Goal: Task Accomplishment & Management: Manage account settings

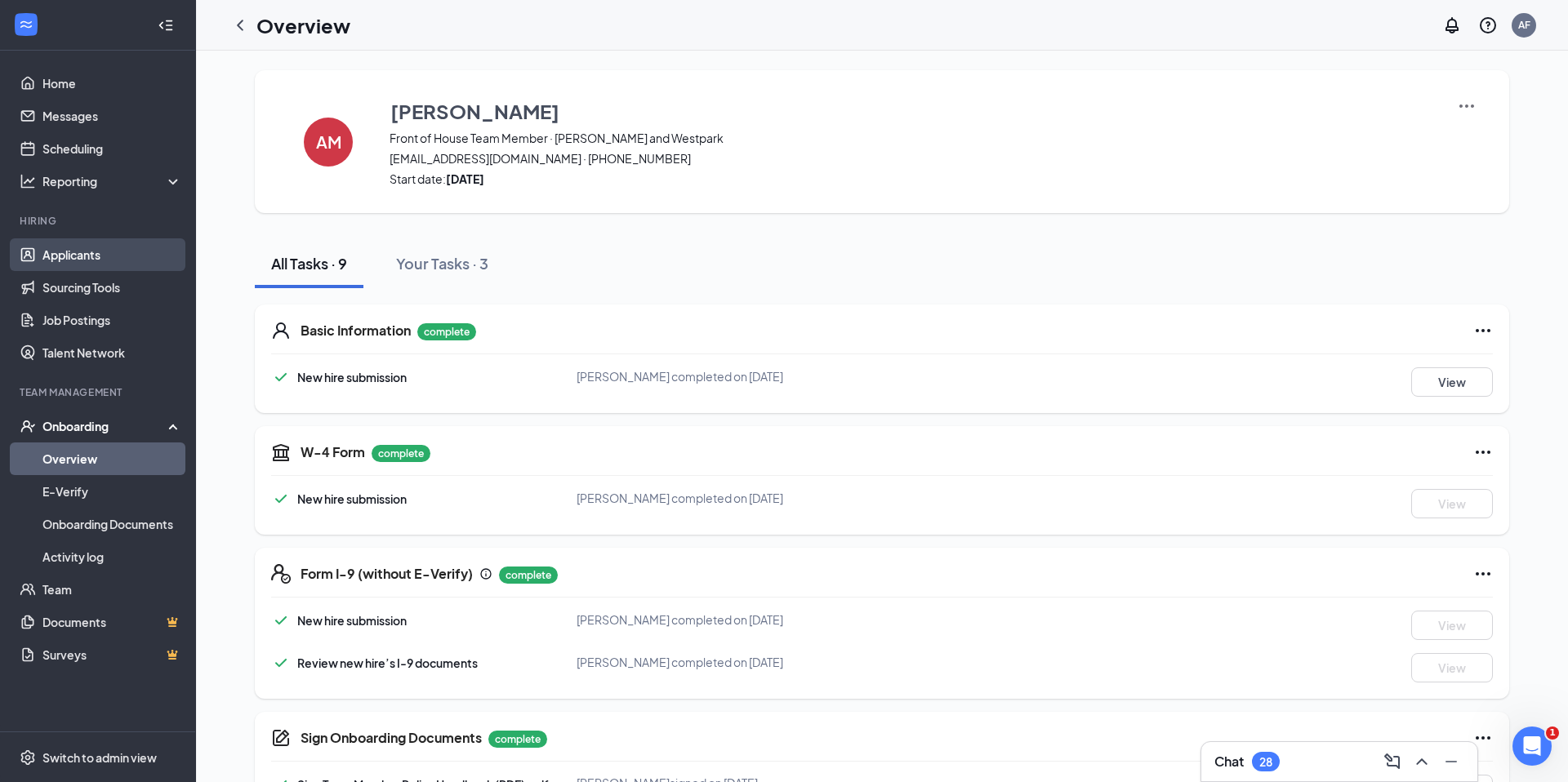
click at [73, 262] on link "Applicants" at bounding box center [112, 254] width 140 height 33
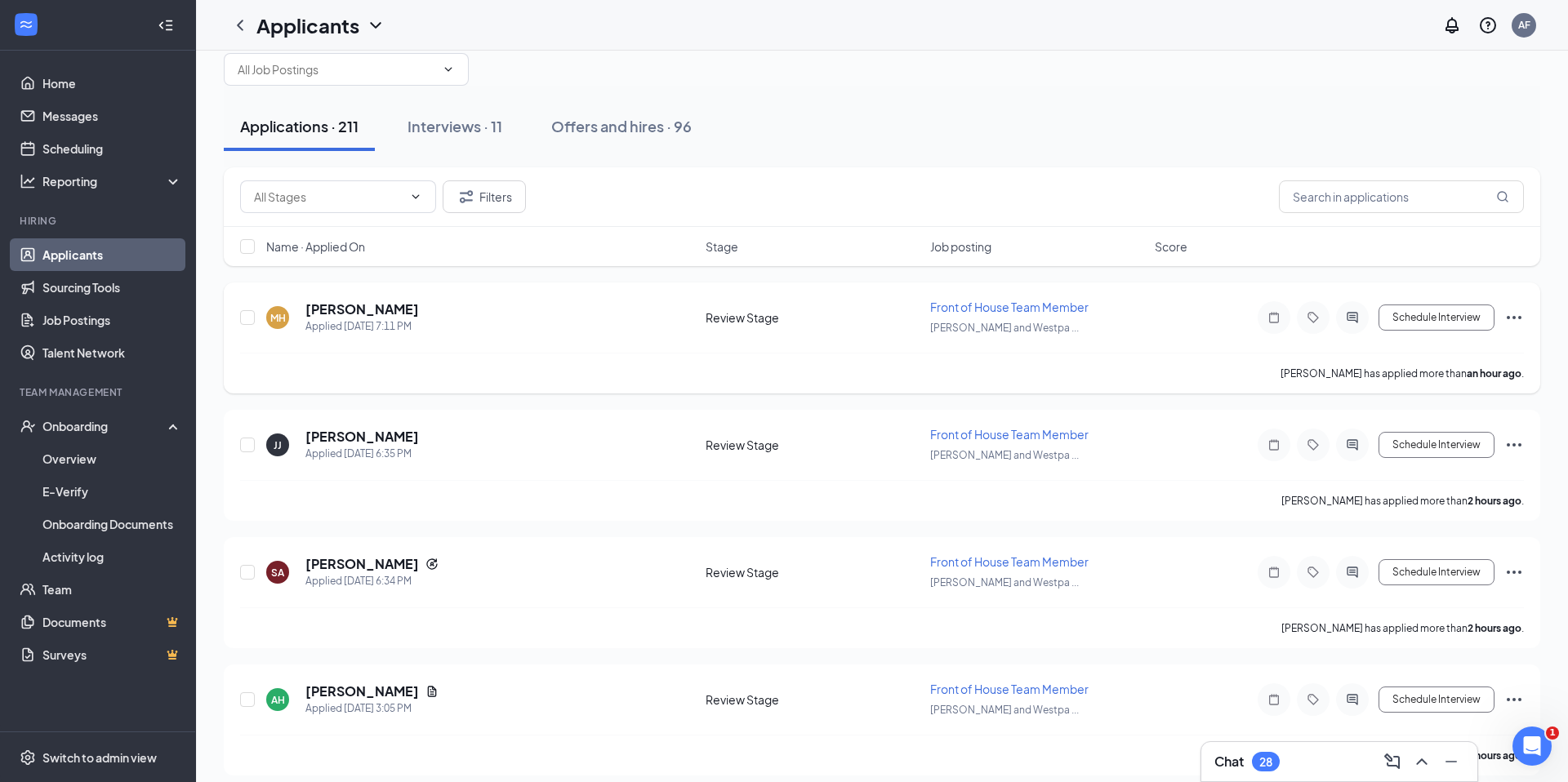
scroll to position [39, 0]
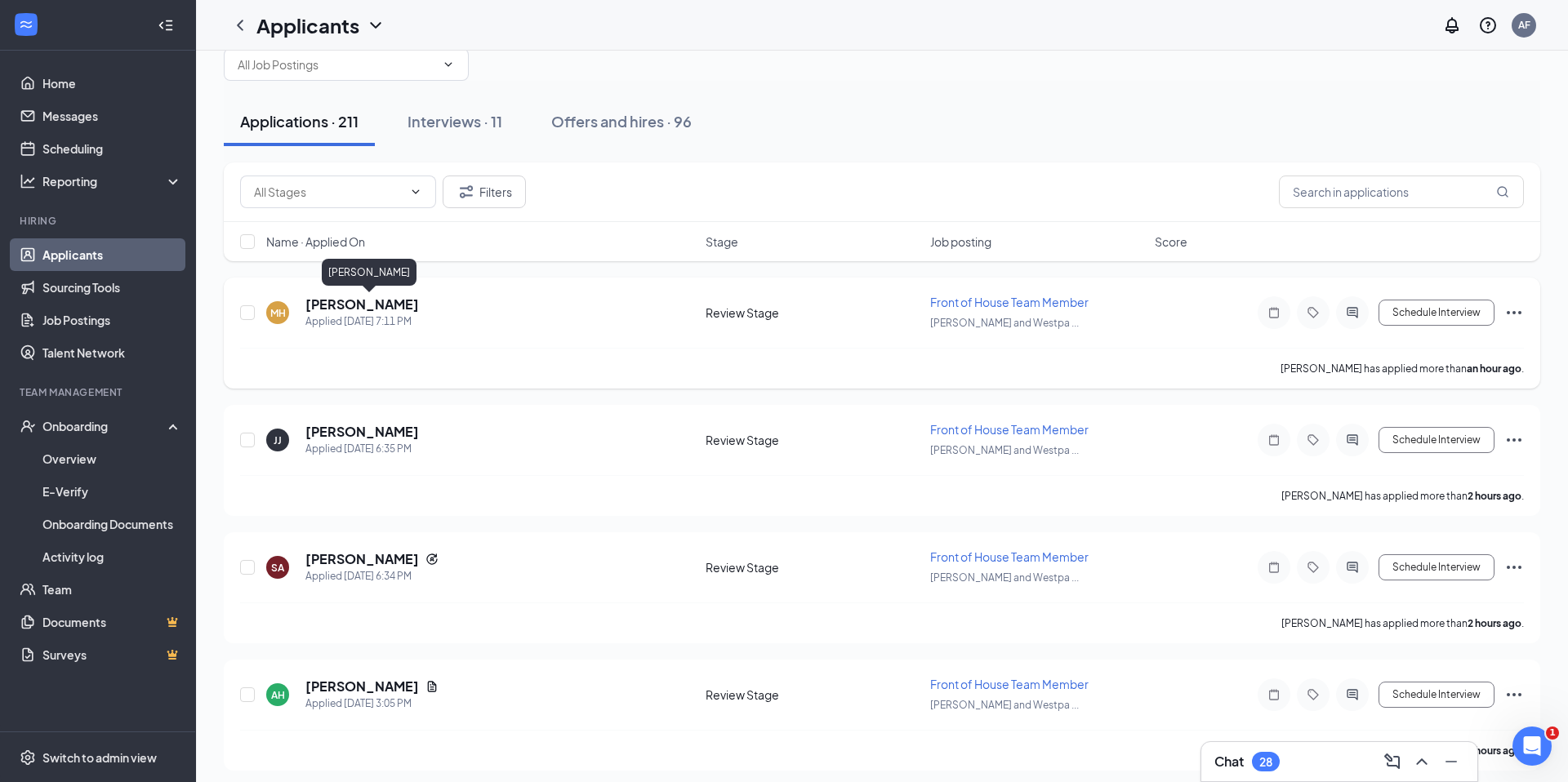
click at [419, 300] on h5 "[PERSON_NAME]" at bounding box center [362, 304] width 113 height 18
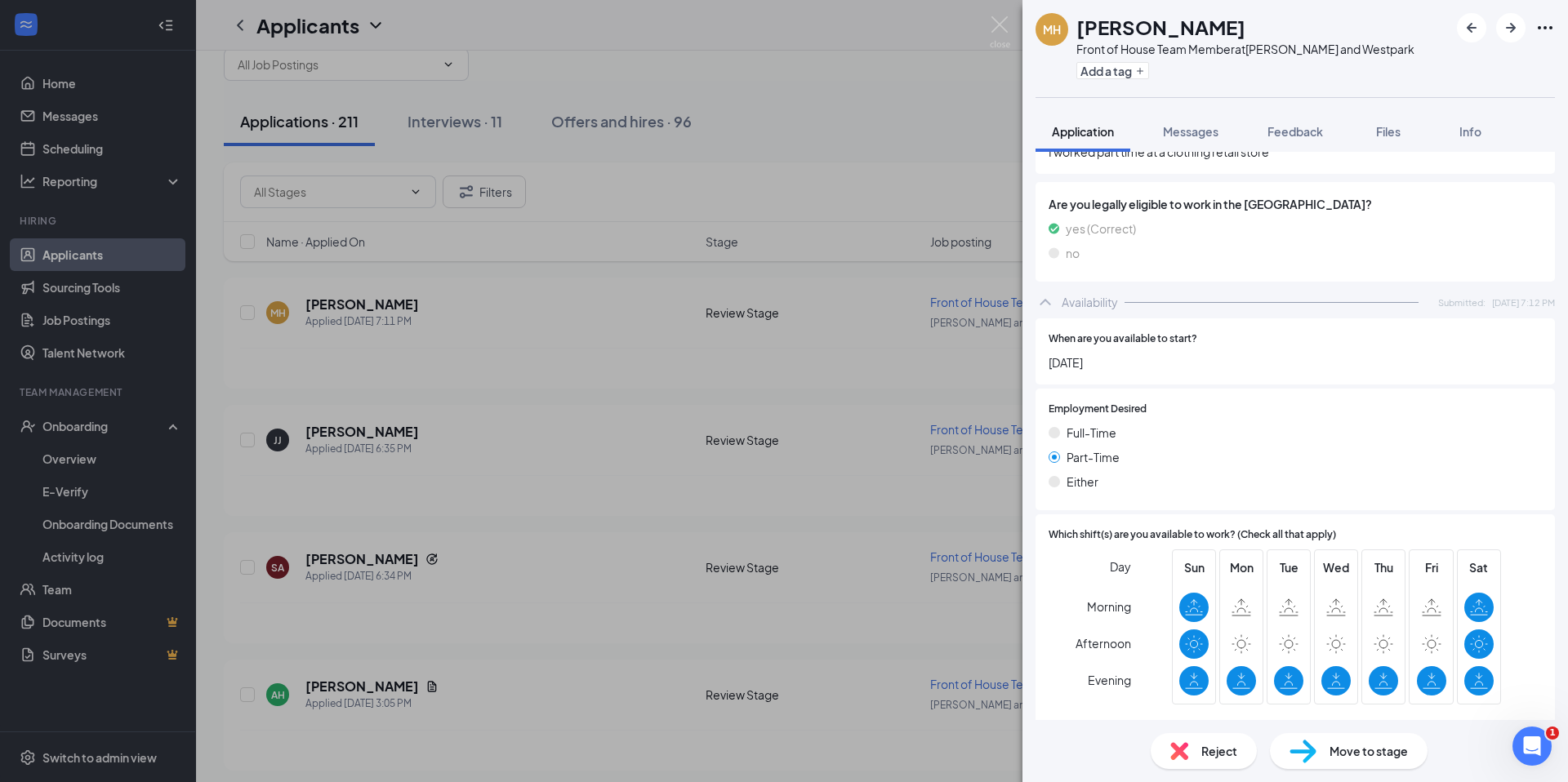
scroll to position [766, 0]
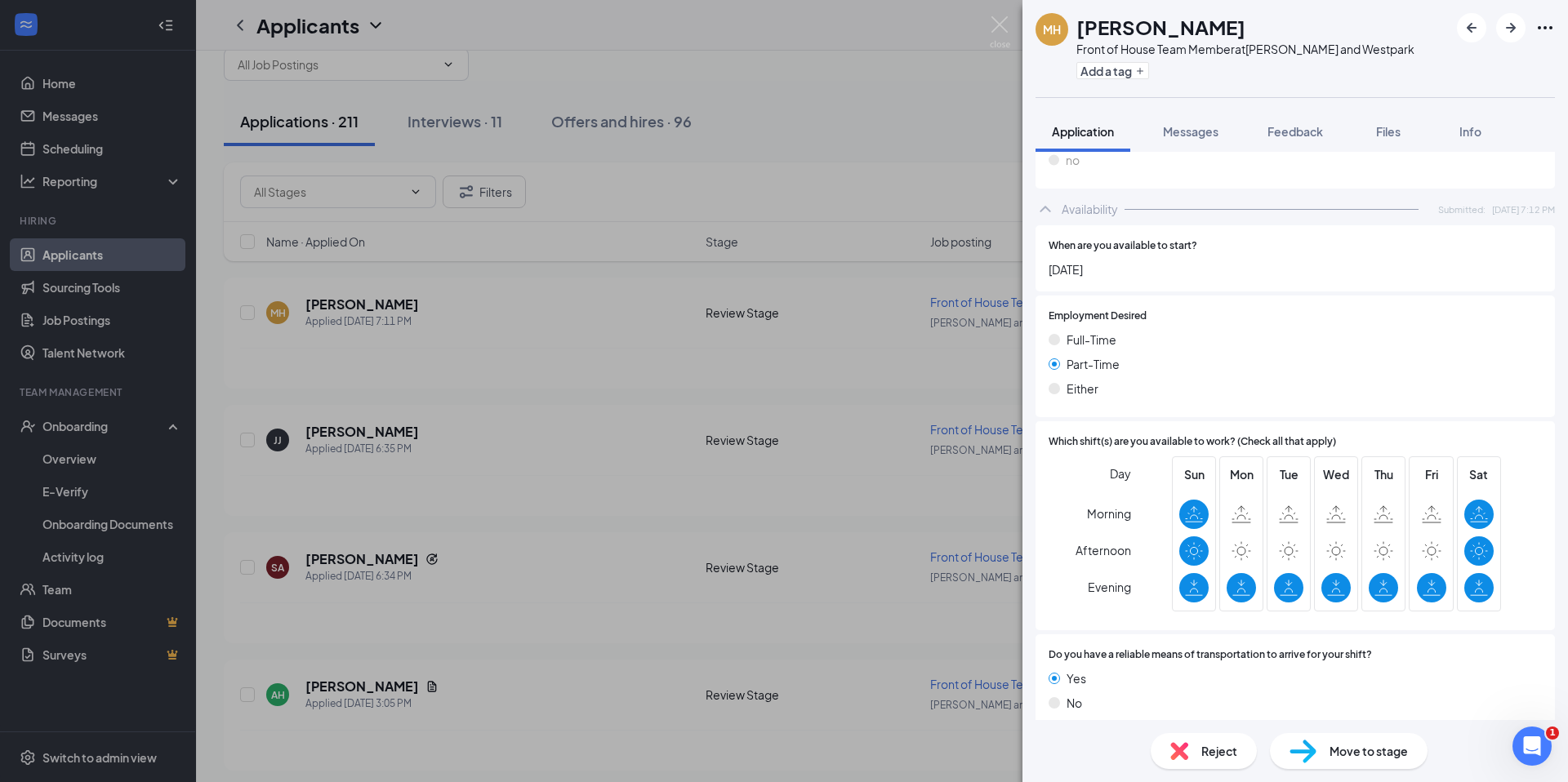
click at [1327, 728] on div "Reject Move to stage" at bounding box center [1295, 751] width 546 height 62
click at [1327, 744] on div "Move to stage" at bounding box center [1349, 751] width 158 height 36
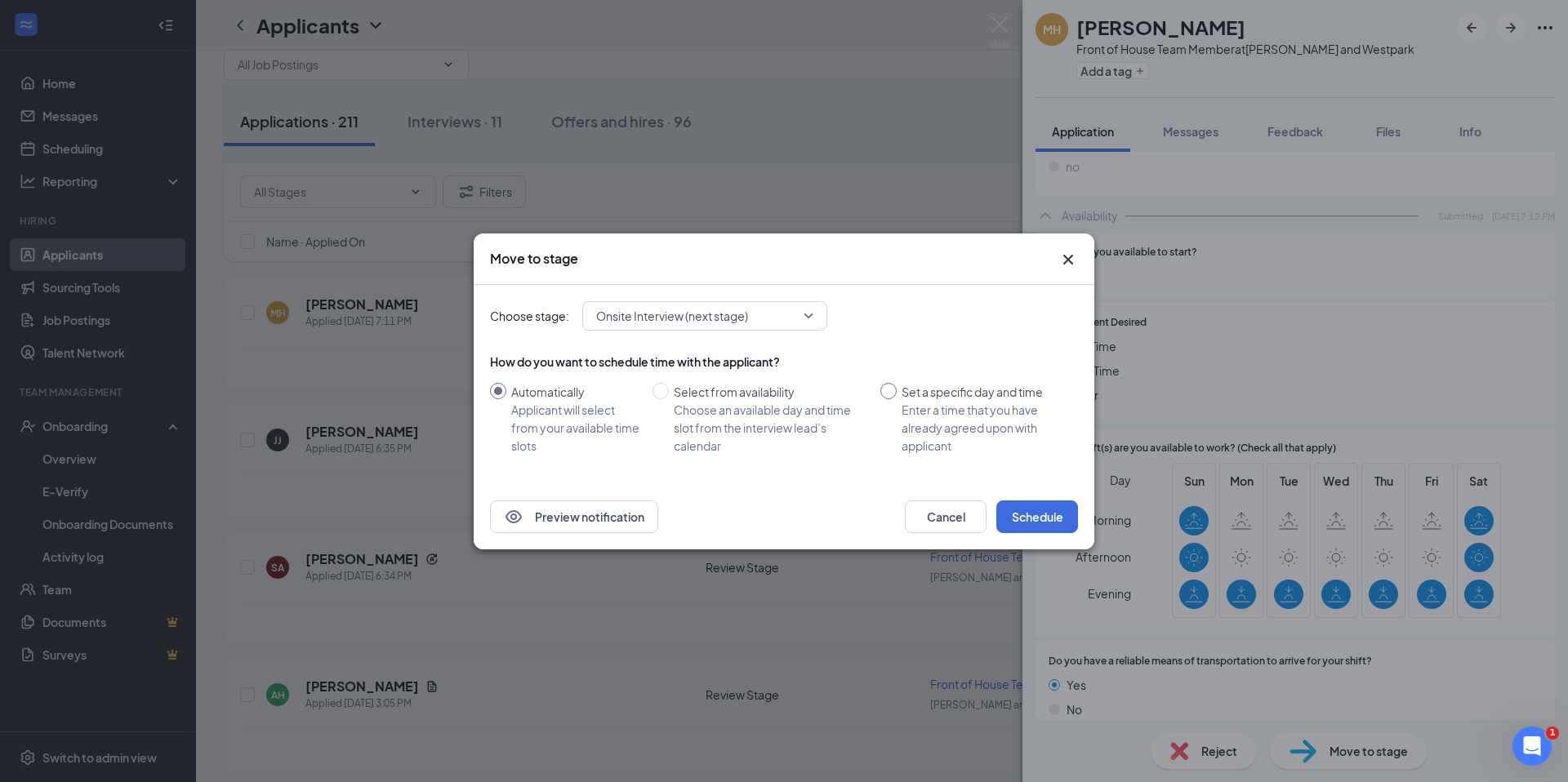
click at [878, 396] on div "Automatically Applicant will select from your available time slots Select from …" at bounding box center [784, 419] width 588 height 72
click at [889, 394] on input "Set a specific day and time Enter a time that you have already agreed upon with…" at bounding box center [889, 391] width 16 height 16
radio input "true"
radio input "false"
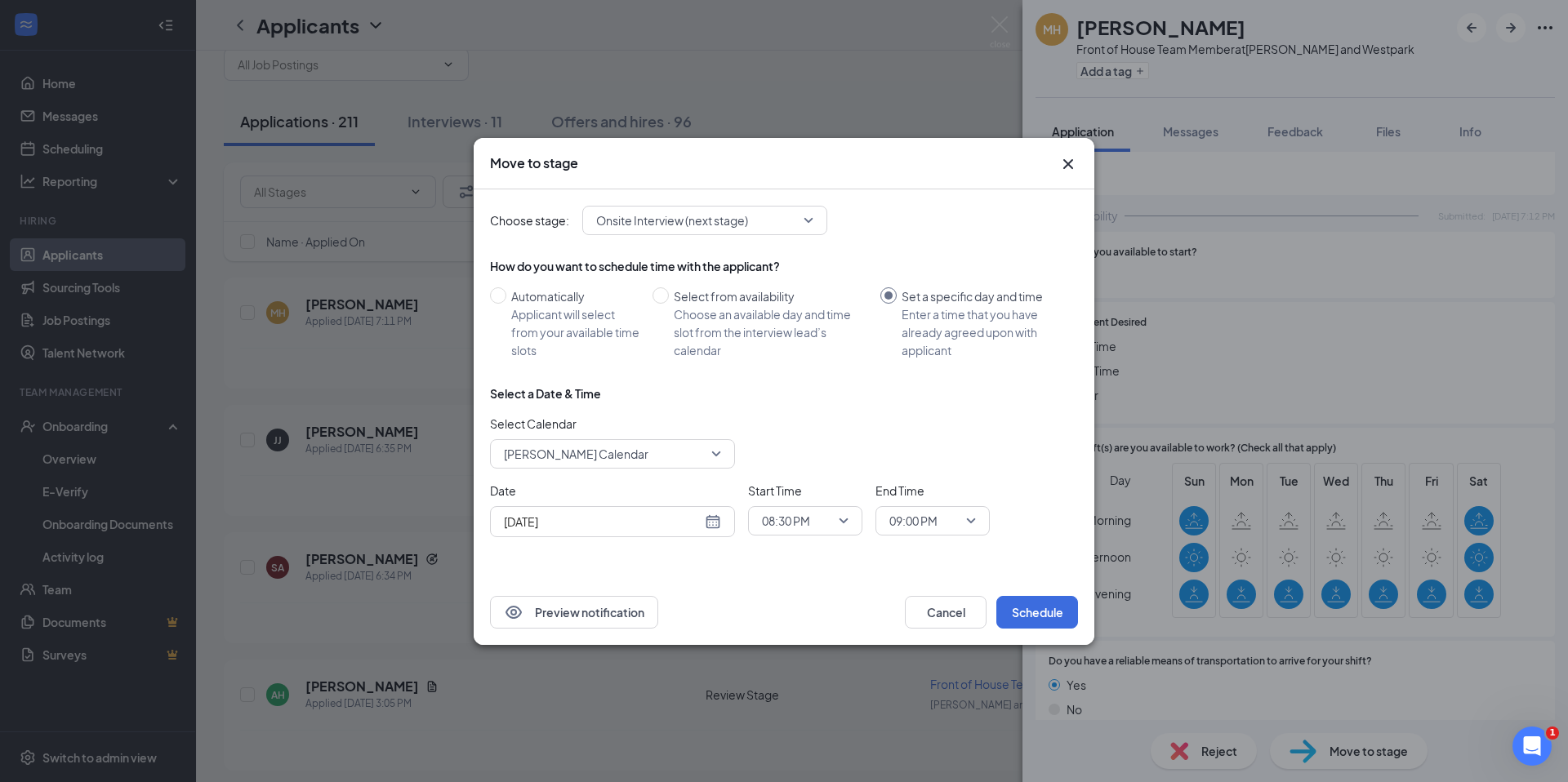
click at [721, 535] on div "[DATE]" at bounding box center [613, 522] width 245 height 31
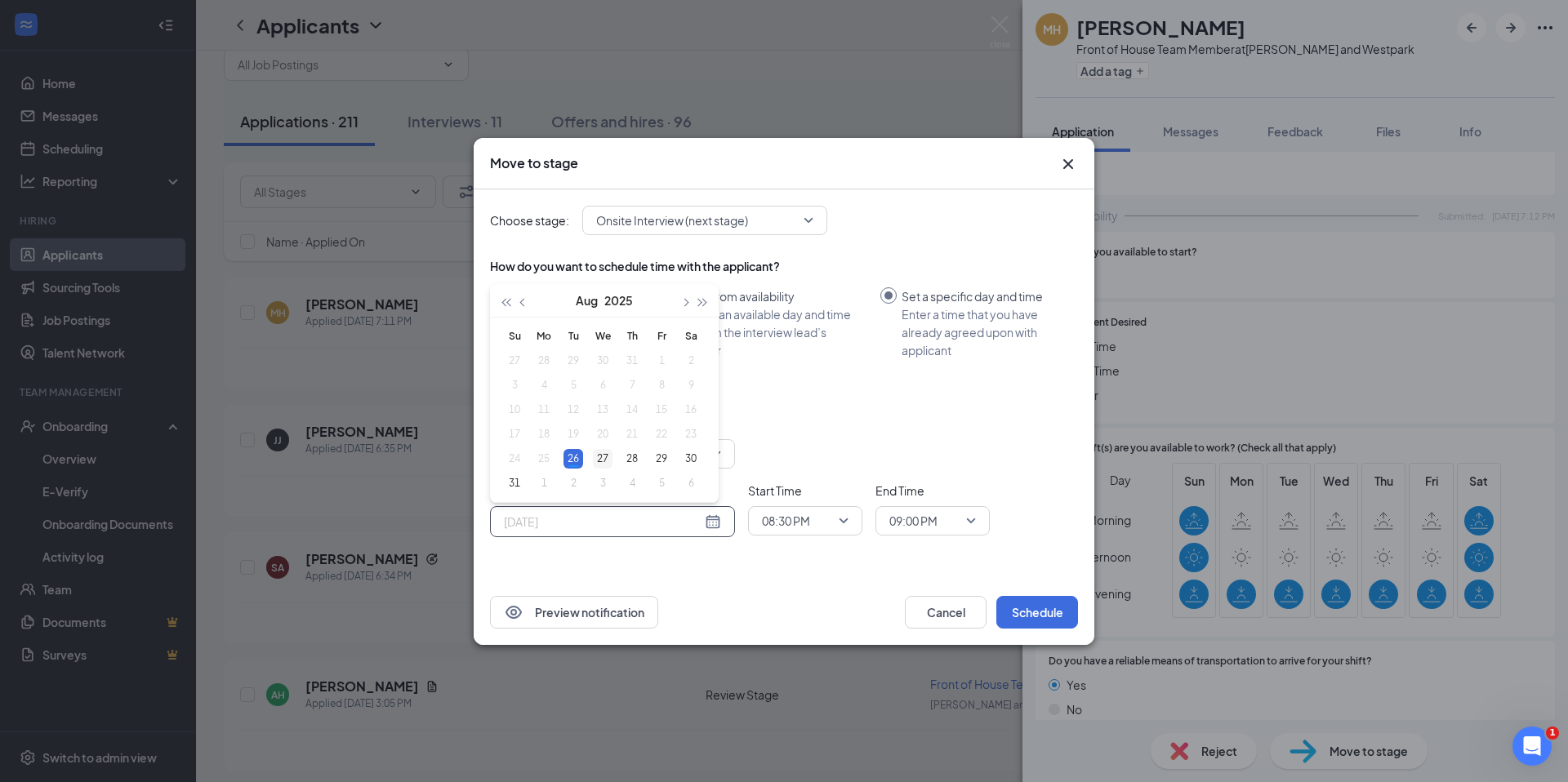
type input "[DATE]"
click at [606, 463] on div "27" at bounding box center [602, 458] width 20 height 20
click at [815, 514] on span "08:30 PM" at bounding box center [798, 521] width 72 height 25
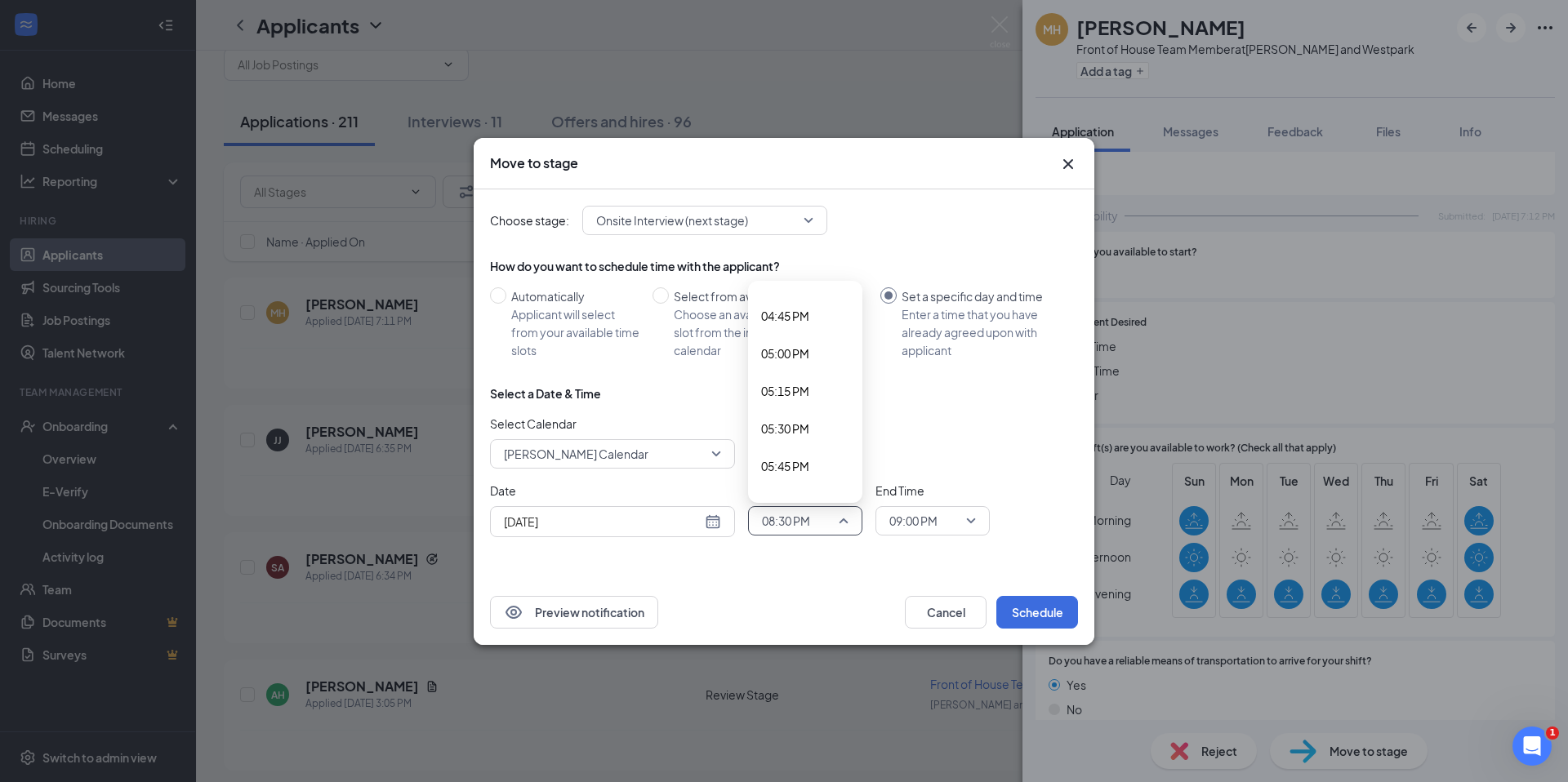
scroll to position [2498, 0]
click at [831, 368] on span "05:00 PM" at bounding box center [805, 362] width 88 height 18
click at [924, 529] on span "09:00 PM" at bounding box center [913, 521] width 48 height 25
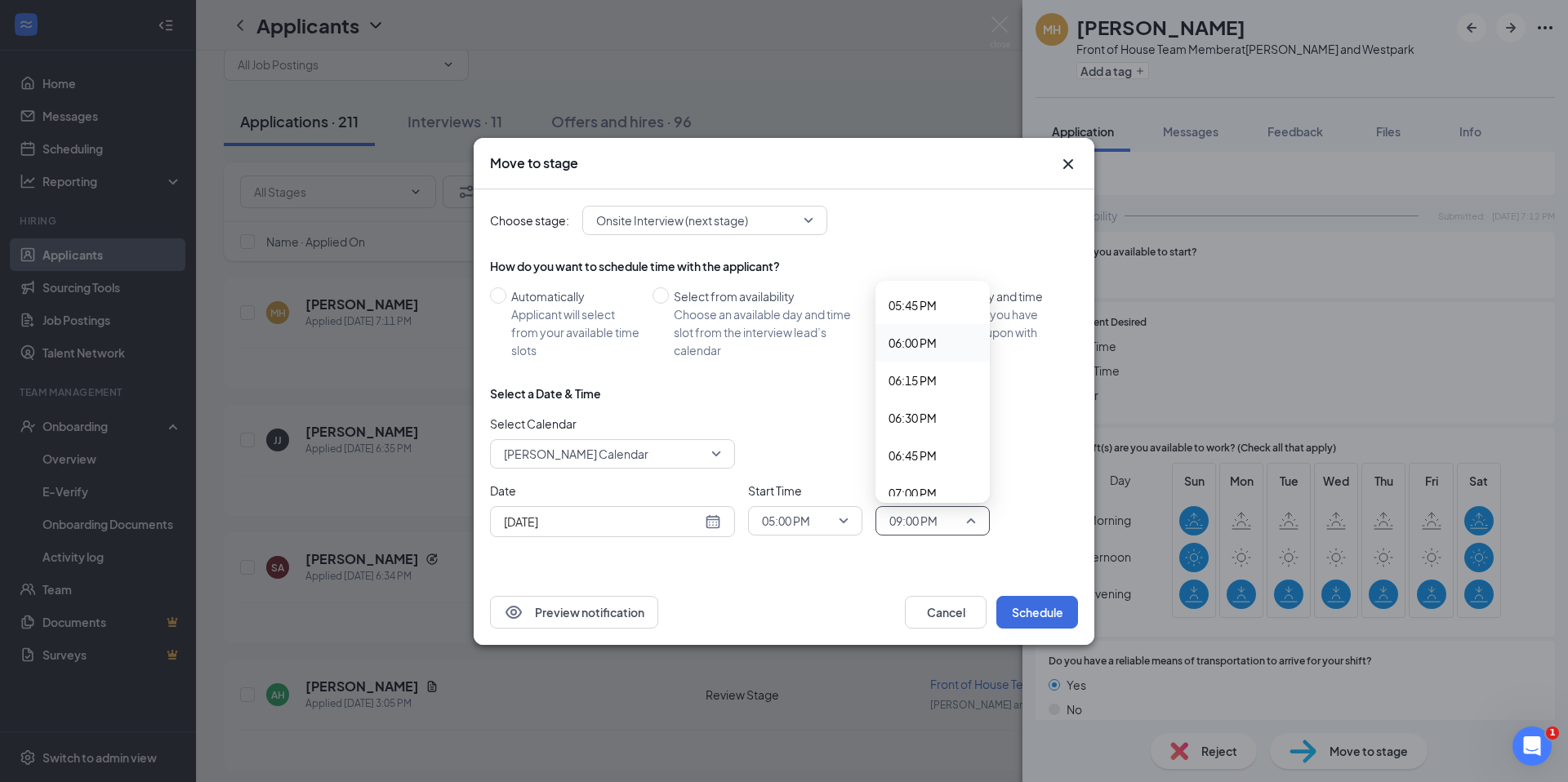
scroll to position [2468, 0]
click at [925, 434] on span "05:15 PM" at bounding box center [913, 429] width 48 height 18
click at [842, 522] on span "05:00 PM" at bounding box center [805, 521] width 87 height 25
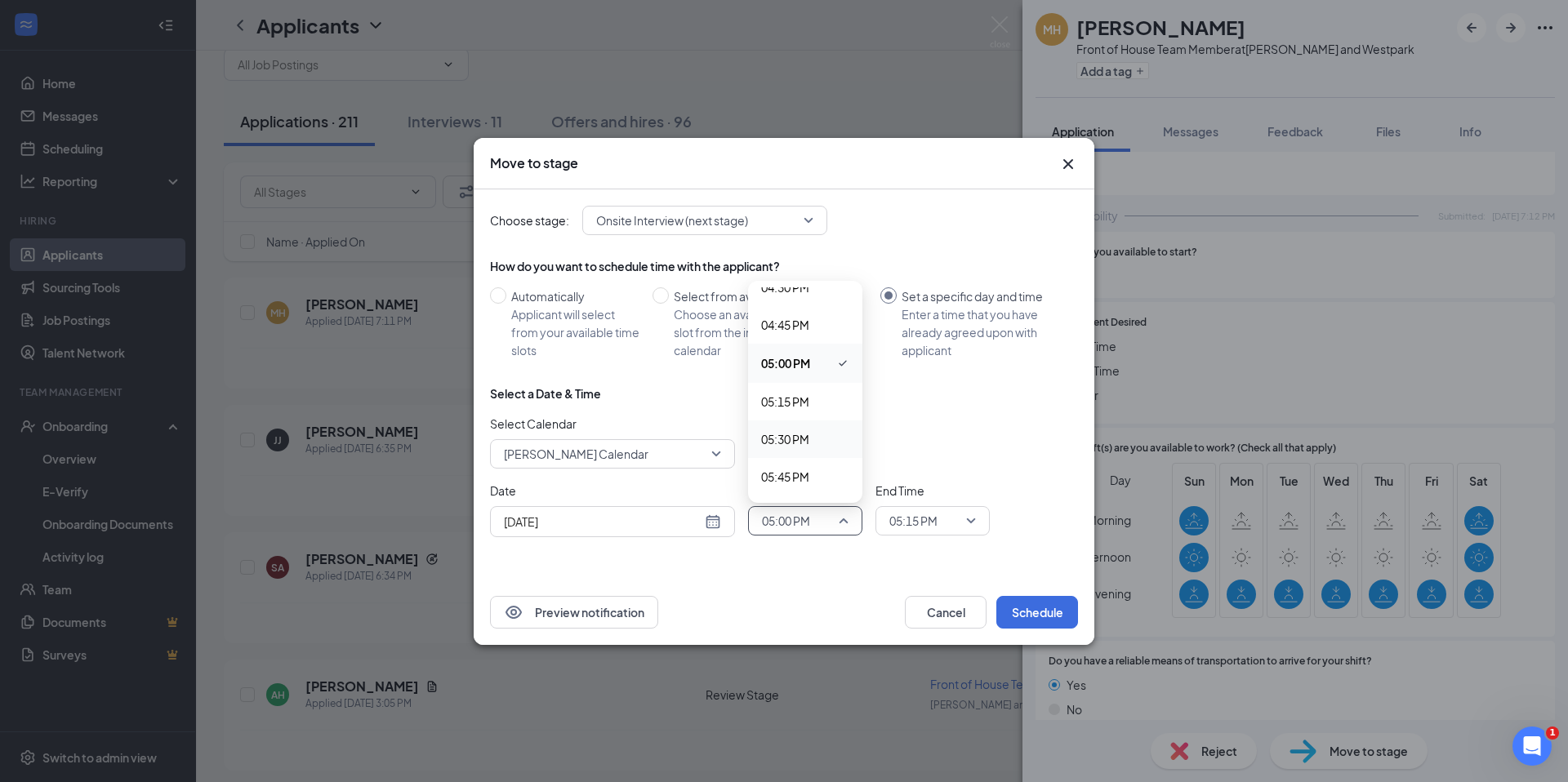
click at [800, 433] on span "05:30 PM" at bounding box center [785, 439] width 48 height 18
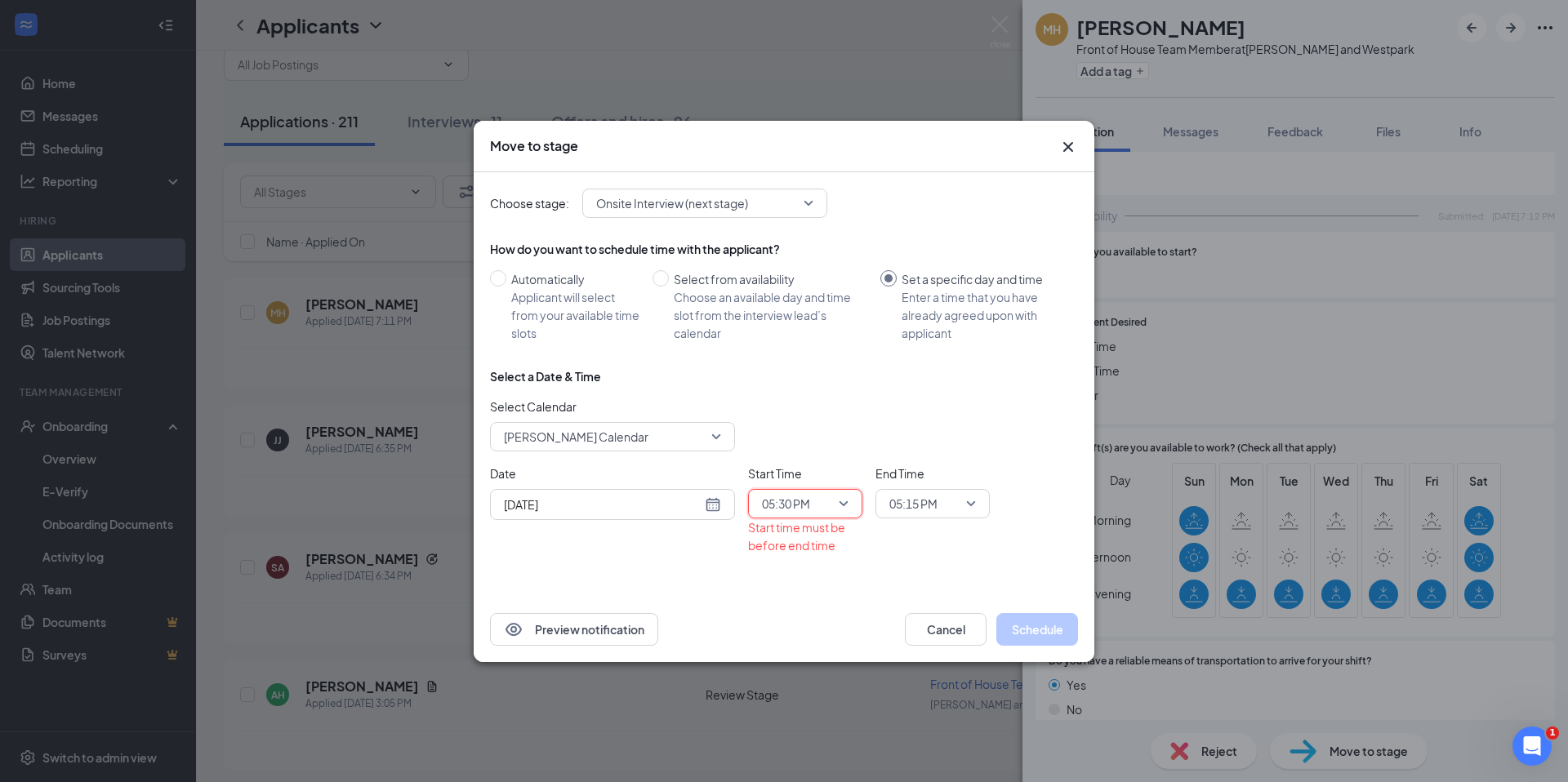
click at [947, 502] on span "05:15 PM" at bounding box center [925, 504] width 72 height 25
click at [918, 458] on span "05:45 PM" at bounding box center [913, 462] width 48 height 18
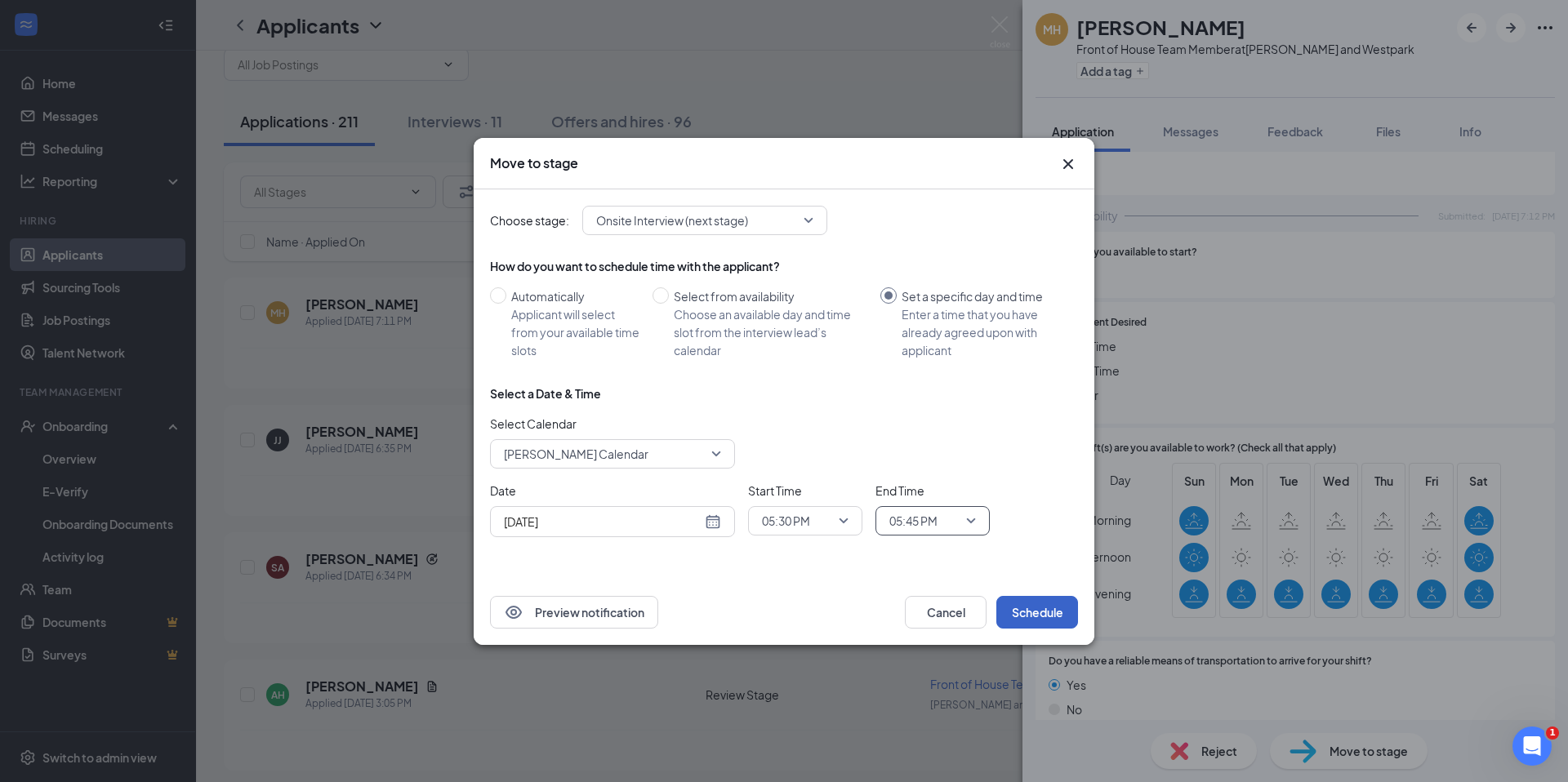
click at [1039, 604] on button "Schedule" at bounding box center [1037, 612] width 81 height 33
